Goal: Information Seeking & Learning: Stay updated

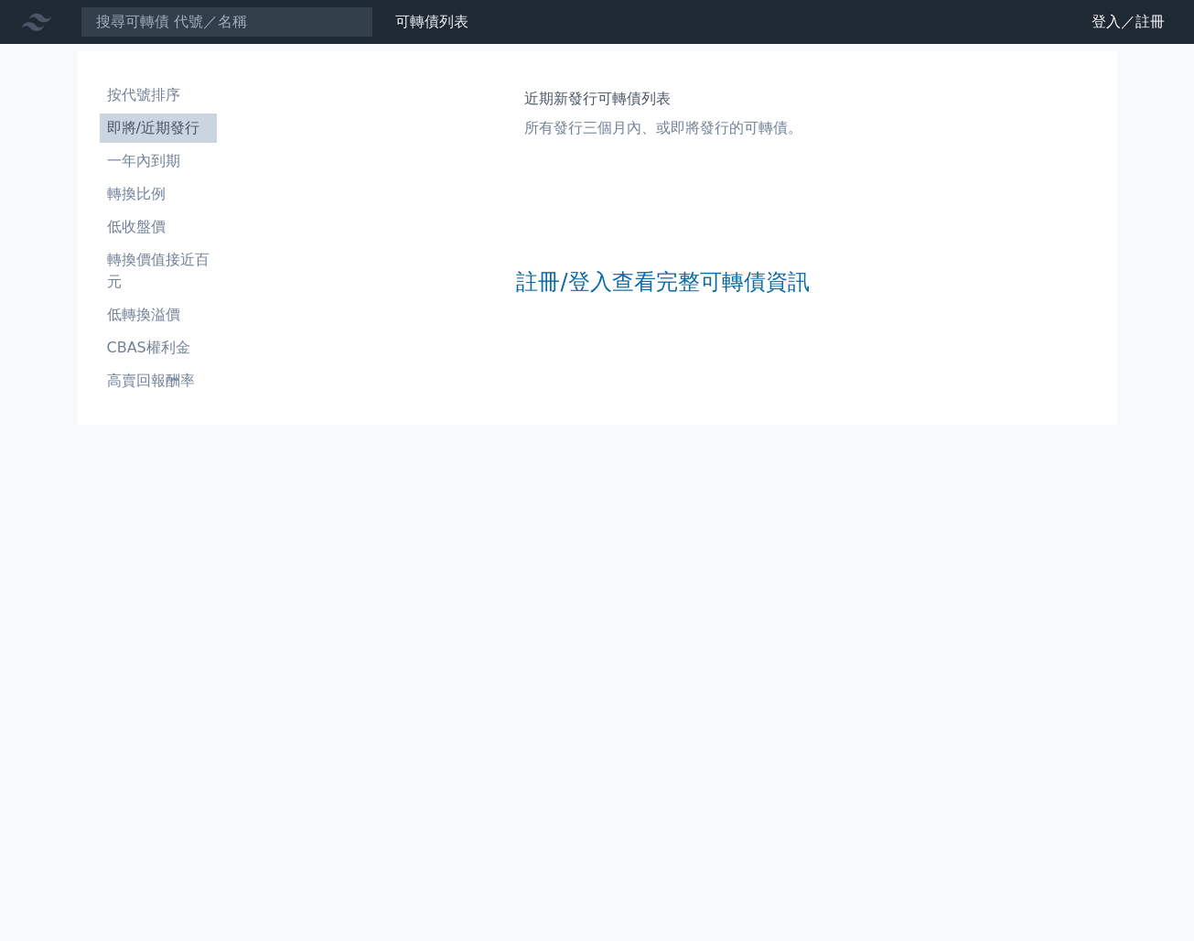
click at [160, 127] on li "即將/近期發行" at bounding box center [158, 128] width 117 height 22
click at [610, 280] on link "註冊/登入查看完整可轉債資訊" at bounding box center [662, 281] width 293 height 29
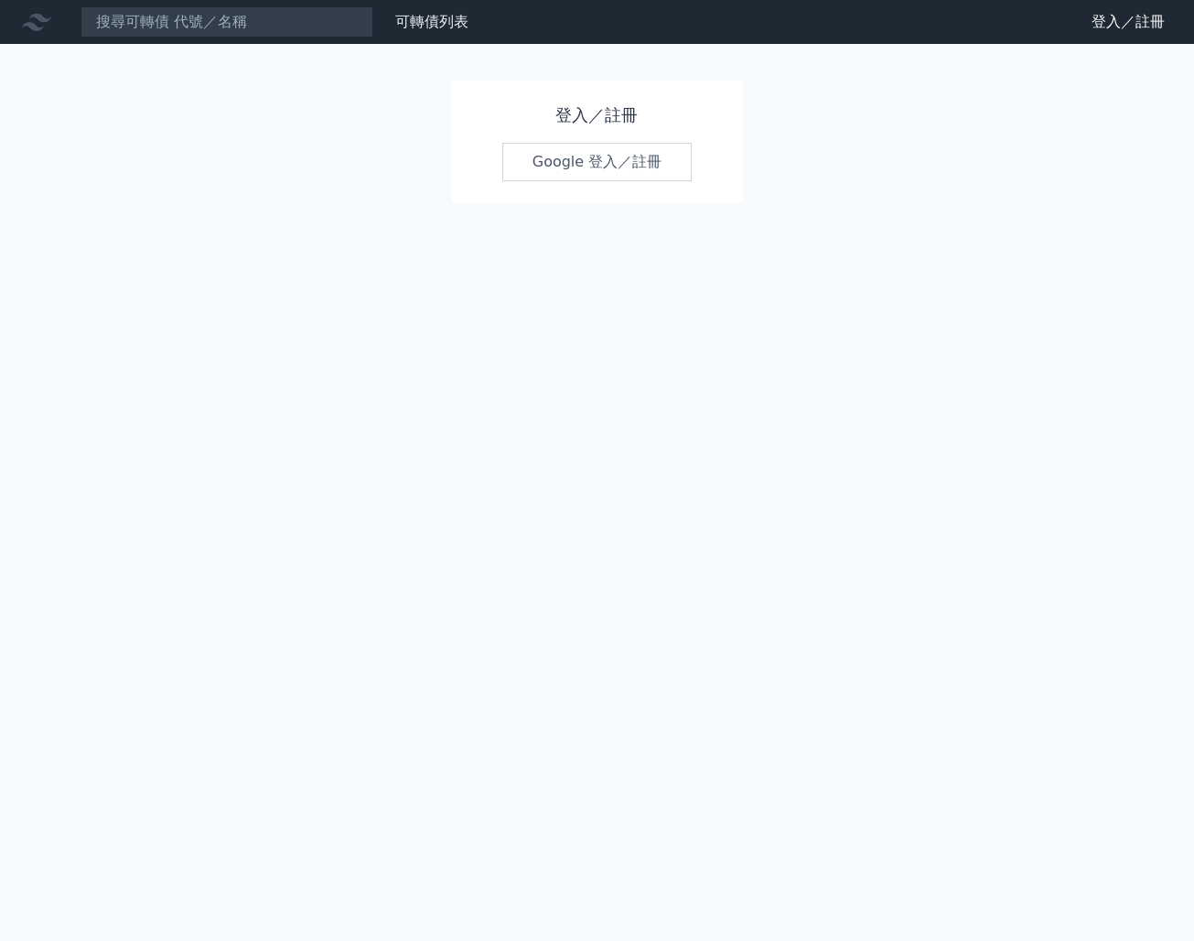
click at [560, 169] on link "Google 登入／註冊" at bounding box center [597, 162] width 190 height 38
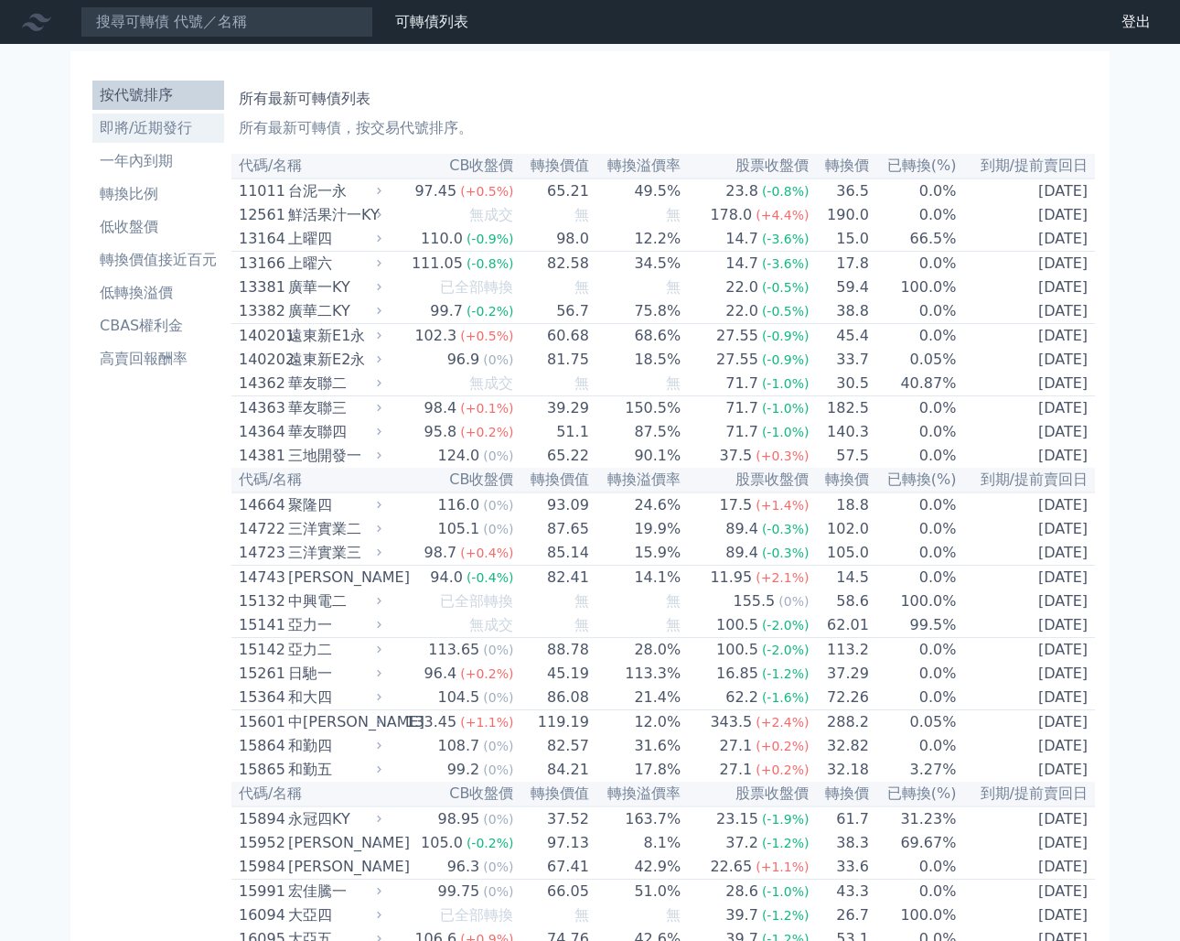
click at [139, 131] on li "即將/近期發行" at bounding box center [158, 128] width 132 height 22
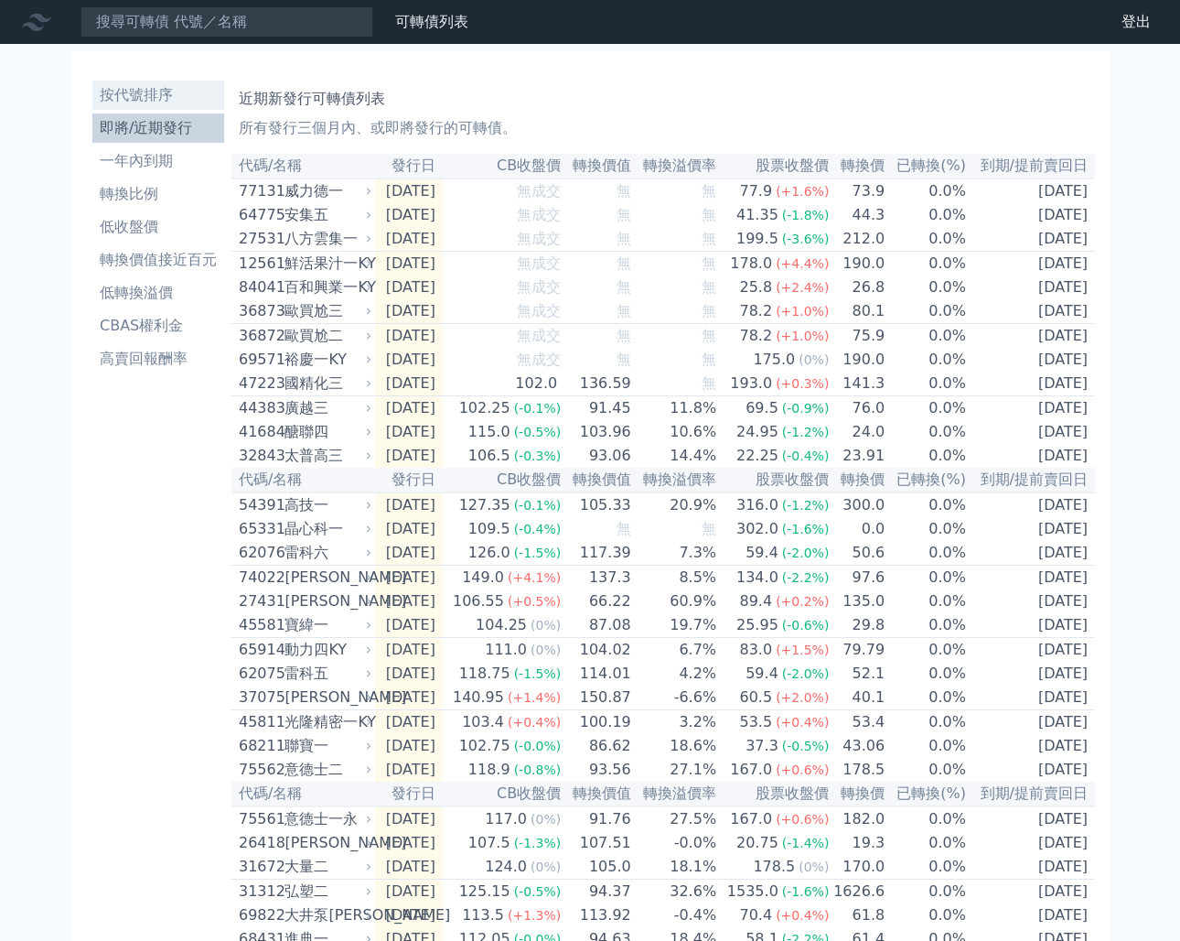
click at [150, 94] on li "按代號排序" at bounding box center [158, 95] width 132 height 22
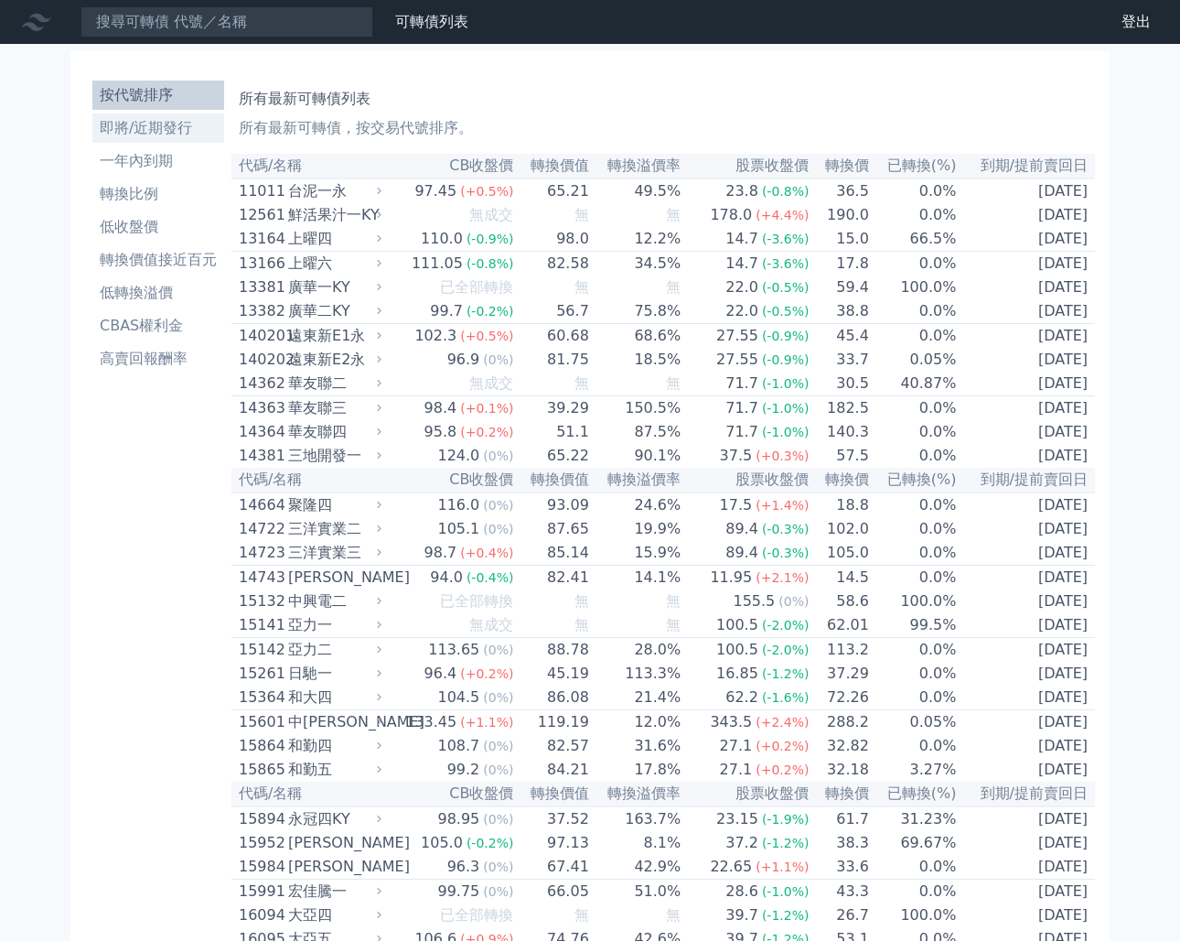
click at [147, 125] on li "即將/近期發行" at bounding box center [158, 128] width 132 height 22
